Goal: Task Accomplishment & Management: Use online tool/utility

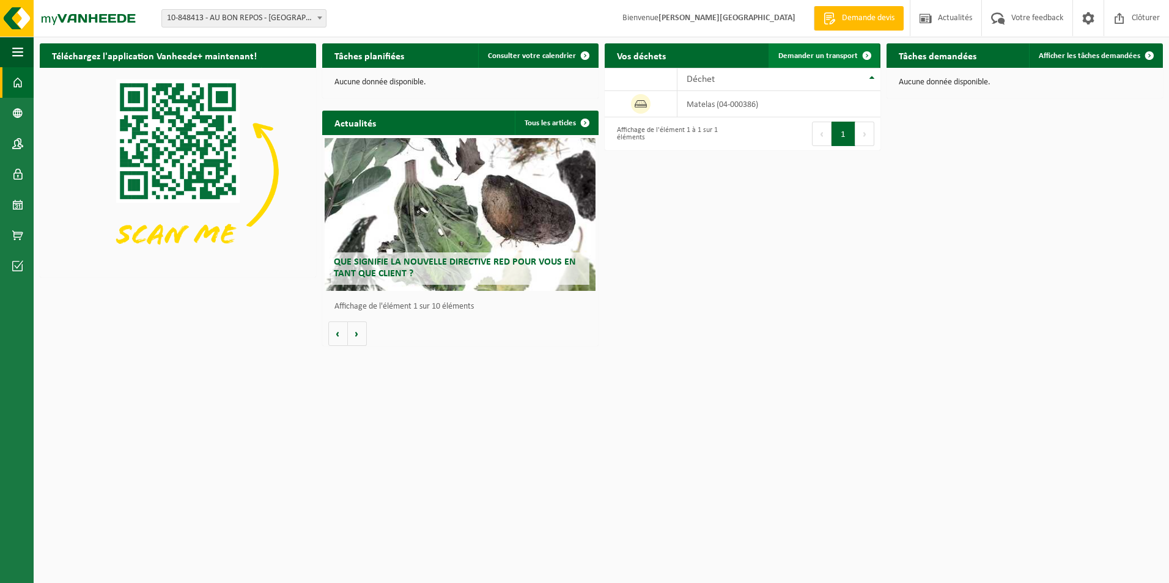
click at [831, 62] on link "Demander un transport" at bounding box center [824, 55] width 111 height 24
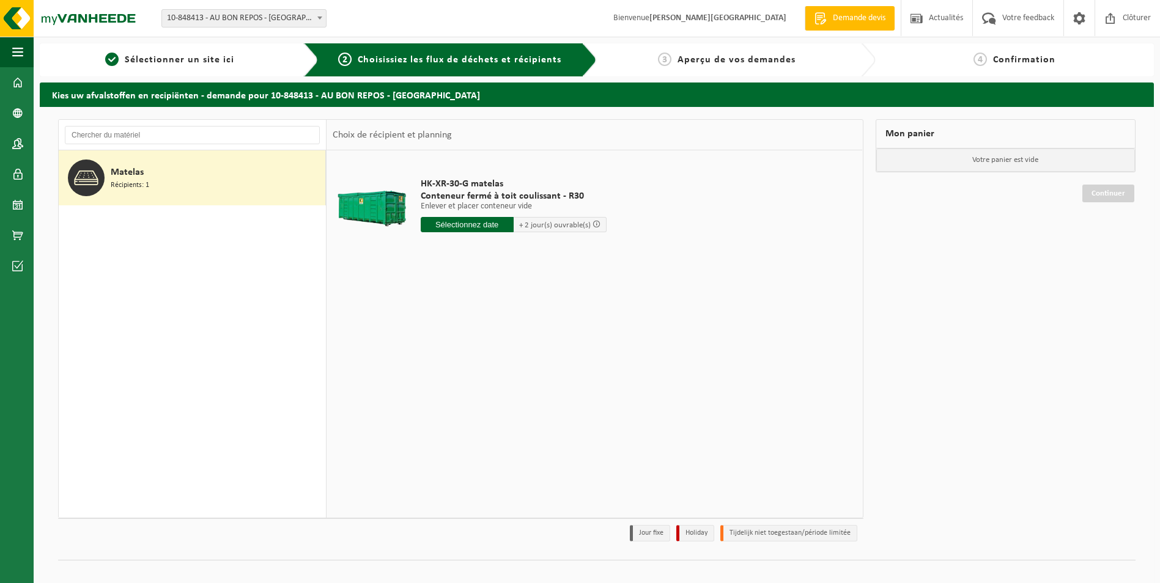
click at [475, 228] on input "text" at bounding box center [467, 224] width 93 height 15
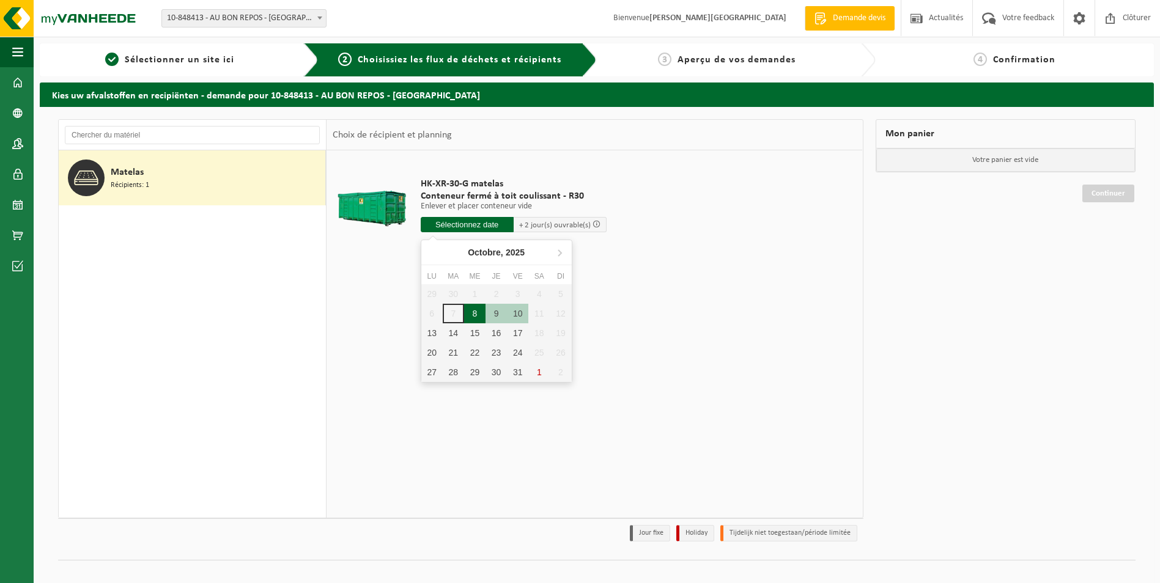
click at [477, 314] on div "8" at bounding box center [474, 314] width 21 height 20
type input "à partir de [DATE]"
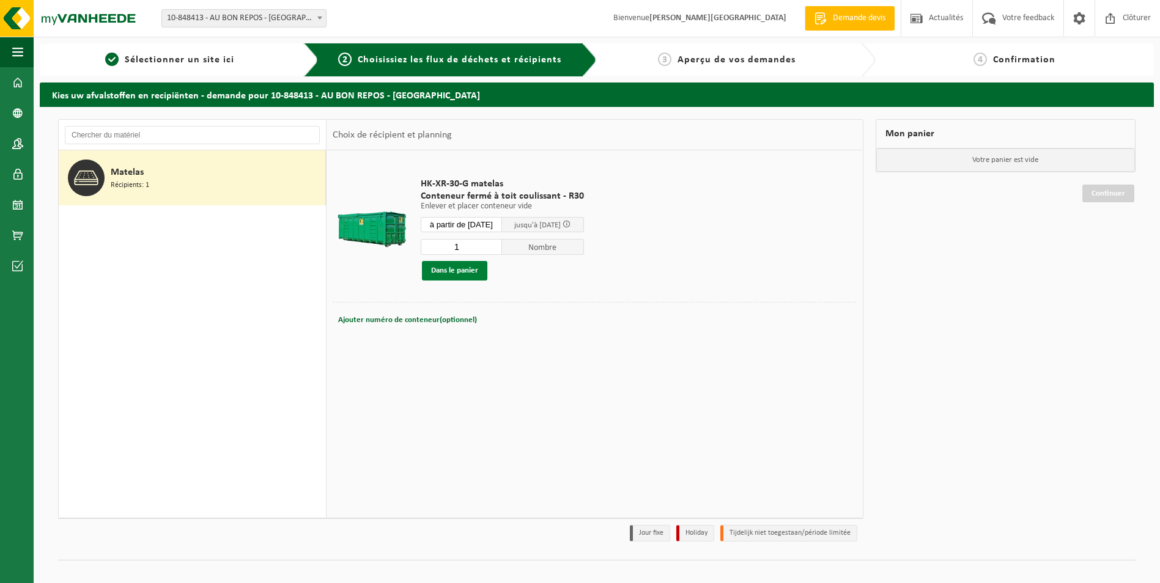
click at [457, 273] on button "Dans le panier" at bounding box center [454, 271] width 65 height 20
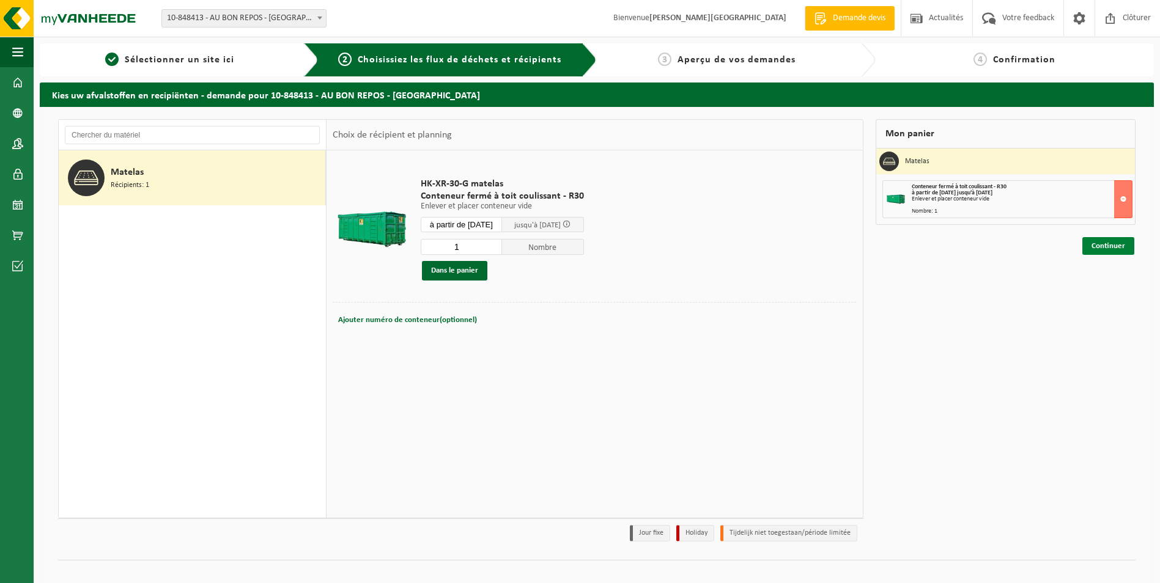
click at [1122, 242] on link "Continuer" at bounding box center [1109, 246] width 52 height 18
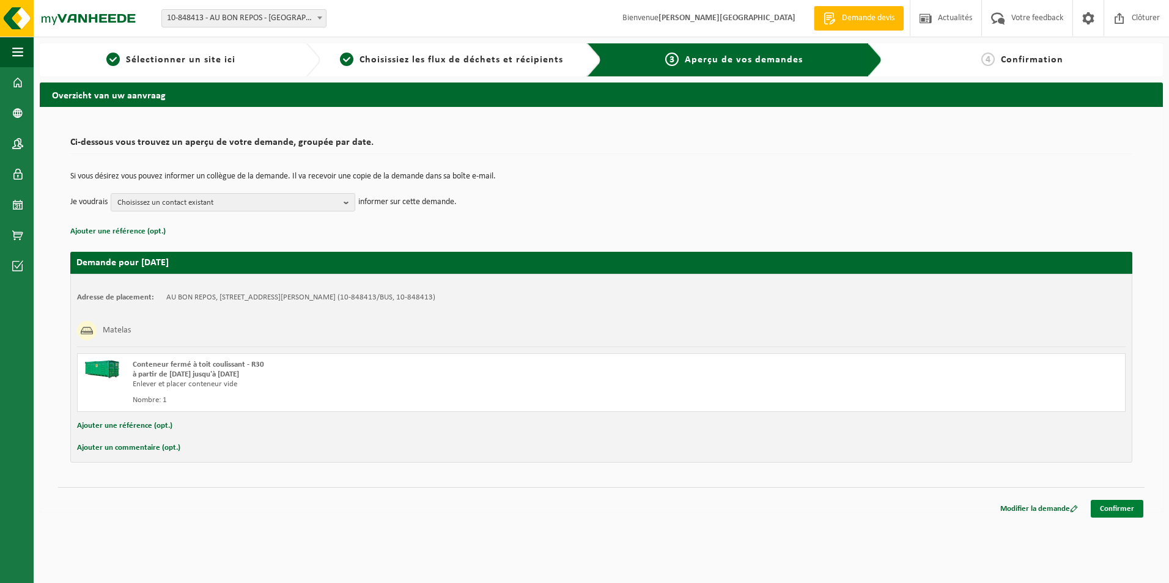
click at [1129, 503] on link "Confirmer" at bounding box center [1117, 509] width 53 height 18
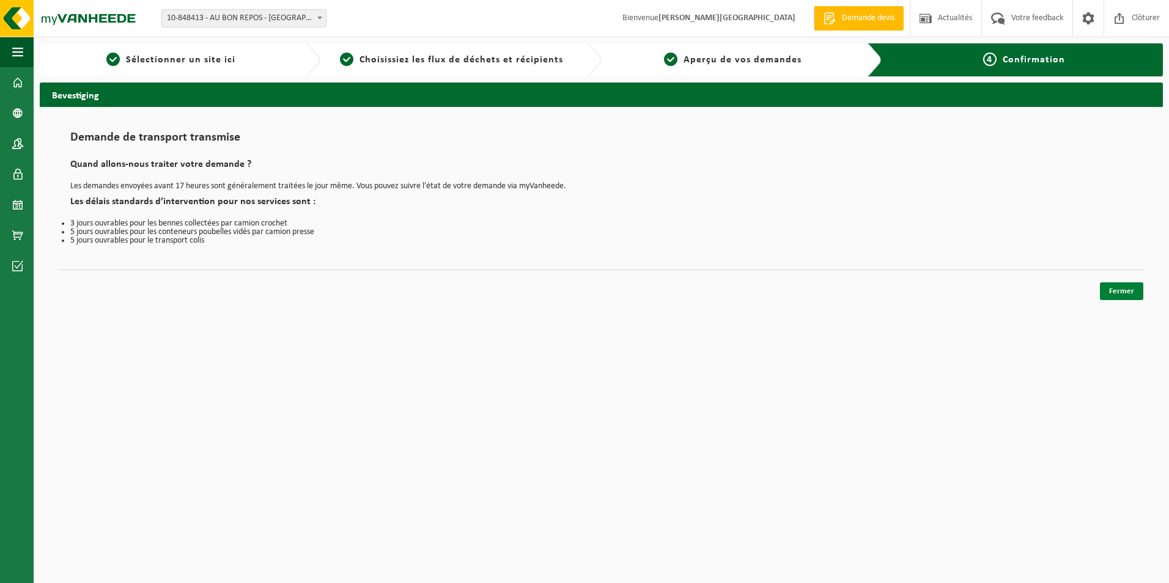
click at [1139, 289] on link "Fermer" at bounding box center [1121, 292] width 43 height 18
